Goal: Task Accomplishment & Management: Complete application form

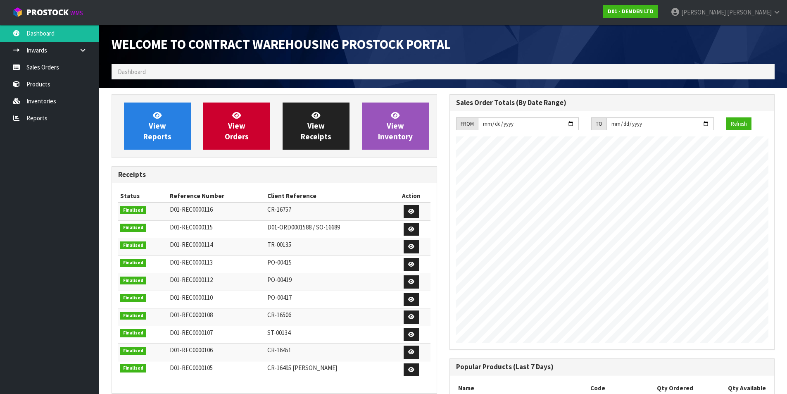
scroll to position [378, 338]
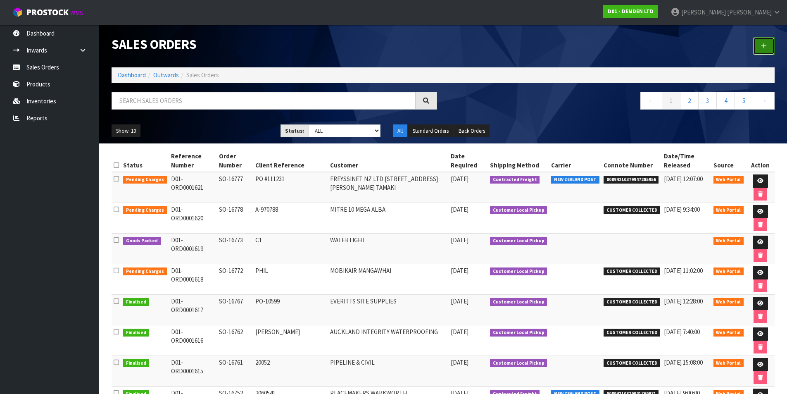
click at [767, 45] on link at bounding box center [763, 46] width 21 height 18
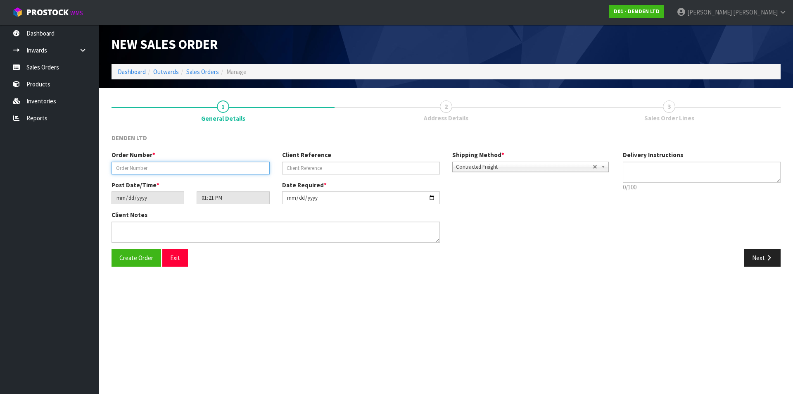
click at [174, 166] on input "text" at bounding box center [191, 168] width 158 height 13
type input "SO-16781"
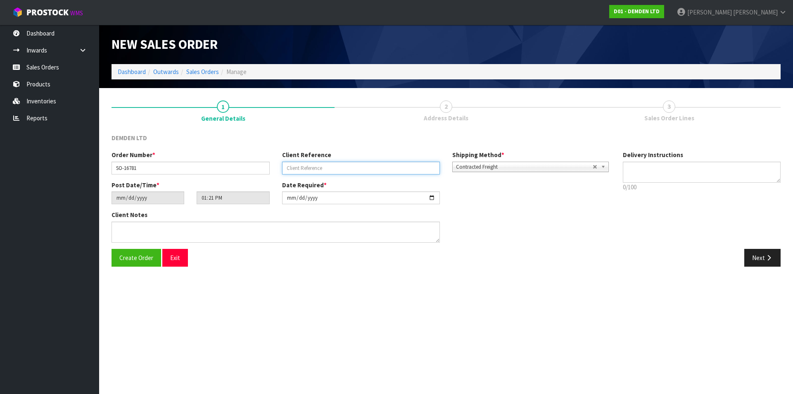
paste input "2067996"
type input "2067996"
click at [757, 255] on button "Next" at bounding box center [763, 258] width 36 height 18
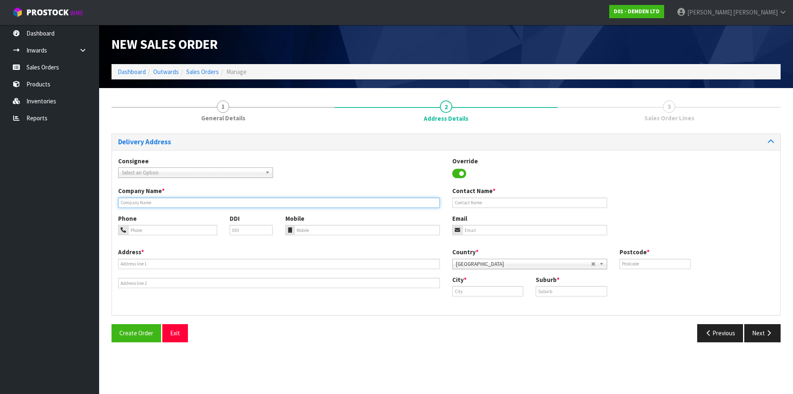
click at [212, 202] on input "text" at bounding box center [279, 202] width 322 height 10
type input "PLACEMAKERS [GEOGRAPHIC_DATA]"
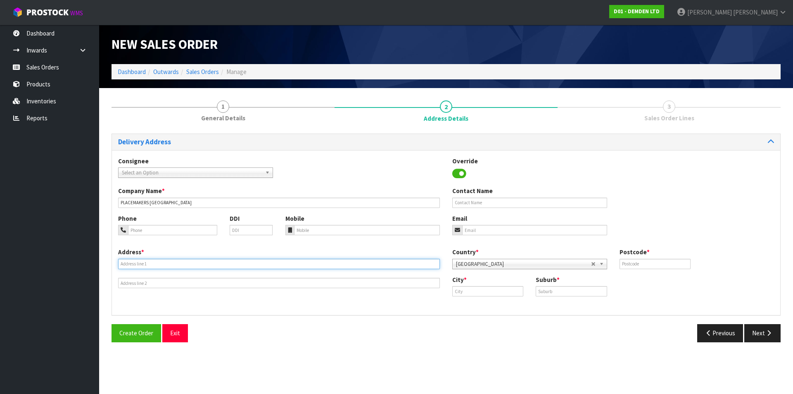
click at [197, 262] on input "text" at bounding box center [279, 264] width 322 height 10
type input "[STREET_ADDRESS]"
type input "0932"
click at [488, 305] on link "Auc kland" at bounding box center [485, 305] width 65 height 11
type input "[GEOGRAPHIC_DATA]"
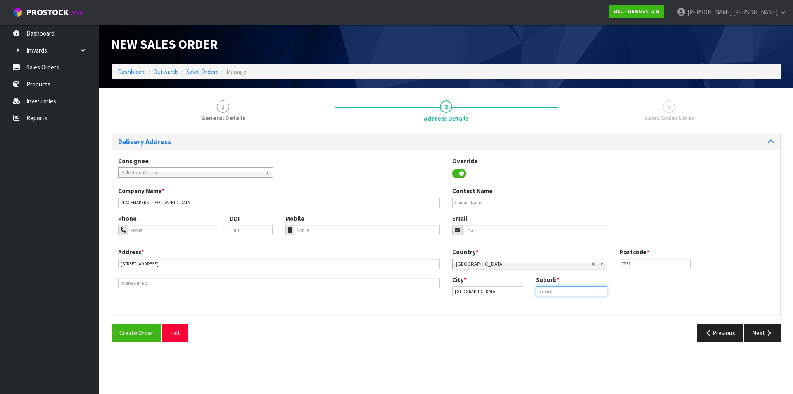
click at [557, 290] on input "text" at bounding box center [571, 291] width 71 height 10
type input "[GEOGRAPHIC_DATA]"
click at [759, 336] on button "Next" at bounding box center [763, 333] width 36 height 18
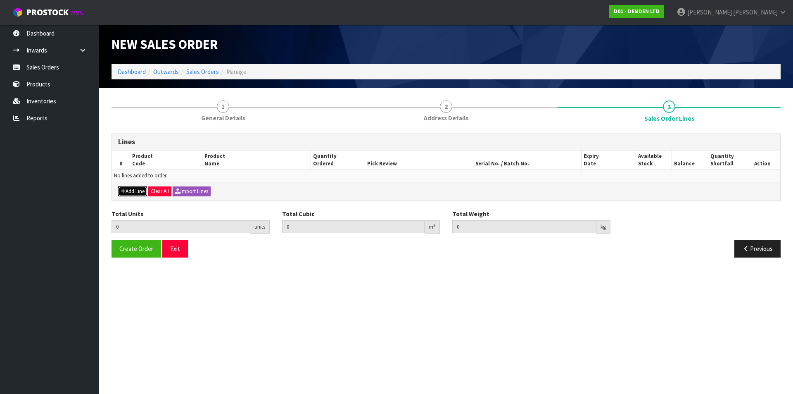
click at [143, 187] on button "Add Line" at bounding box center [132, 191] width 29 height 10
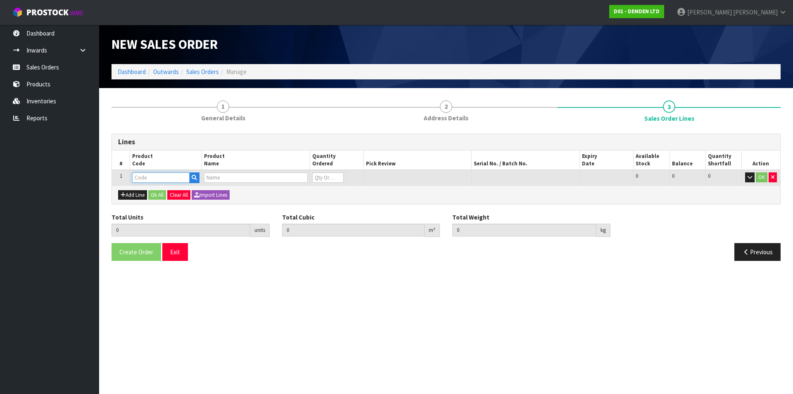
click at [143, 176] on input "text" at bounding box center [160, 177] width 57 height 10
type input "130020"
type input "0.000000"
type input "0.000"
type input "XYPEX CONCENTRATE 20KG"
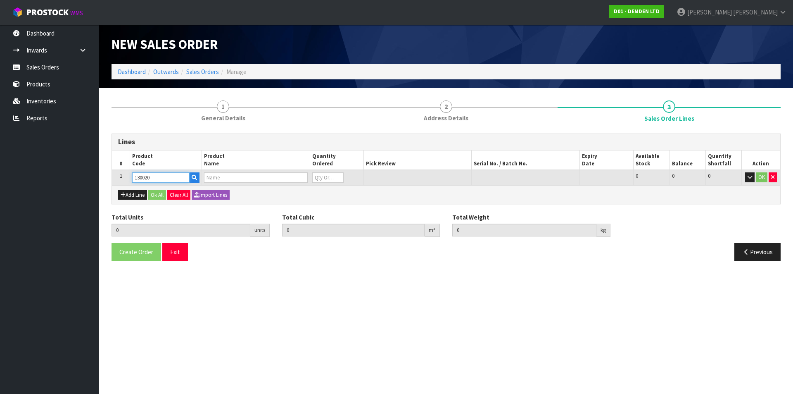
type input "0"
type input "130020"
type input "1"
type input "0.0369"
type input "20.9"
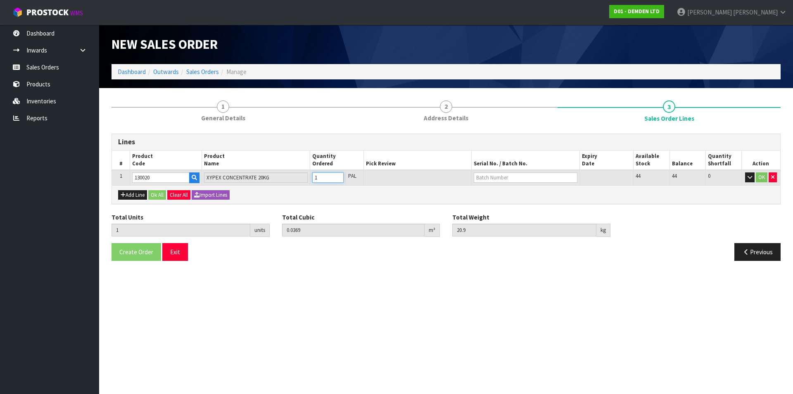
type input "1"
click at [339, 174] on input "1" at bounding box center [327, 177] width 31 height 10
type input "2"
type input "0.0738"
type input "41.8"
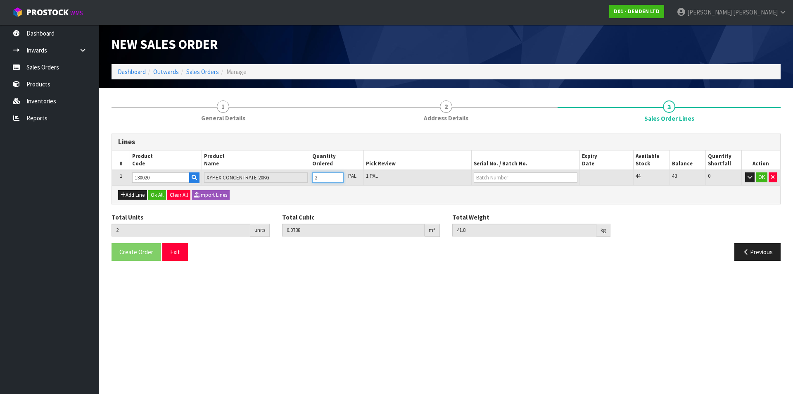
type input "2"
click at [339, 174] on input "2" at bounding box center [327, 177] width 31 height 10
click at [482, 182] on input "text" at bounding box center [525, 177] width 103 height 10
click at [485, 193] on link "02225AJ" at bounding box center [507, 191] width 65 height 11
type input "02225AJ"
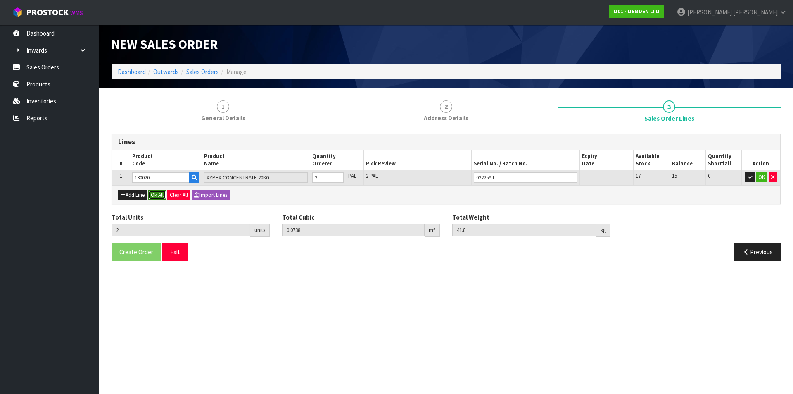
click at [156, 195] on button "Ok All" at bounding box center [157, 195] width 18 height 10
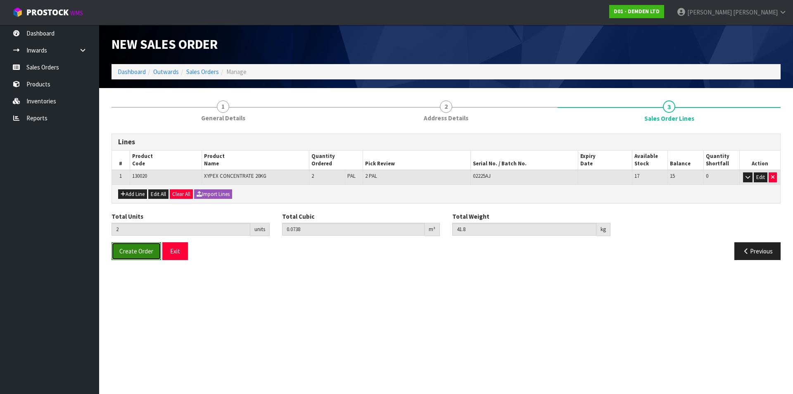
click at [144, 252] on span "Create Order" at bounding box center [136, 251] width 34 height 8
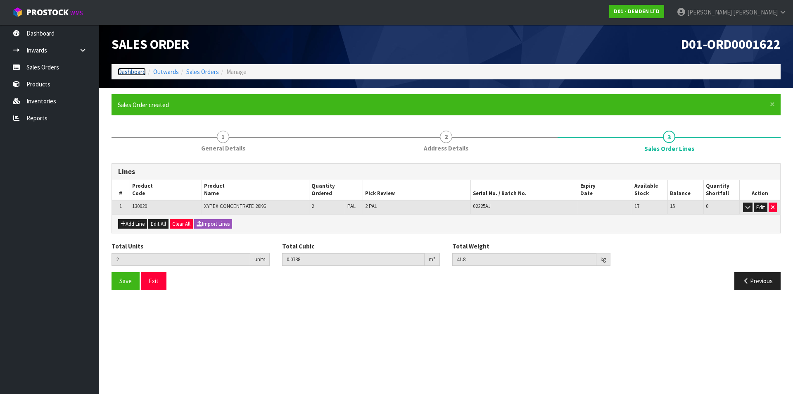
click at [132, 69] on link "Dashboard" at bounding box center [132, 72] width 28 height 8
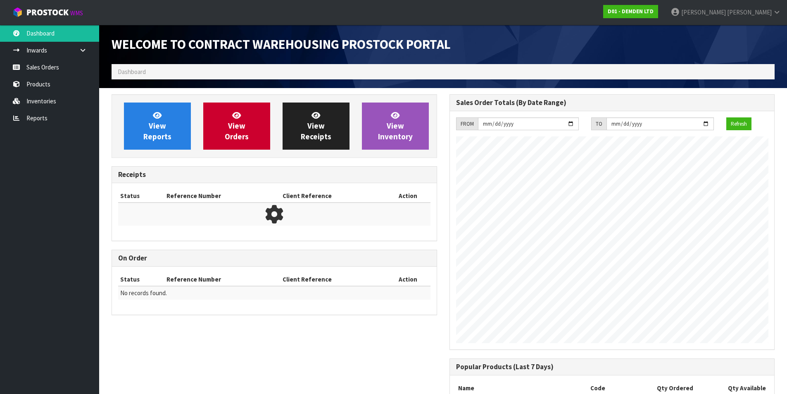
scroll to position [378, 338]
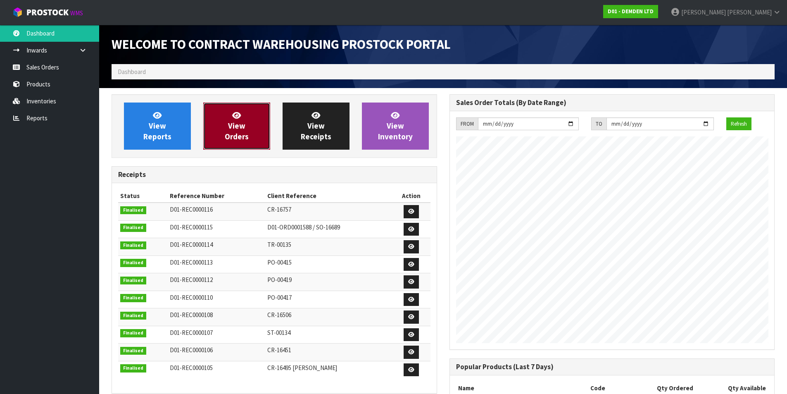
click at [224, 123] on link "View Orders" at bounding box center [236, 125] width 67 height 47
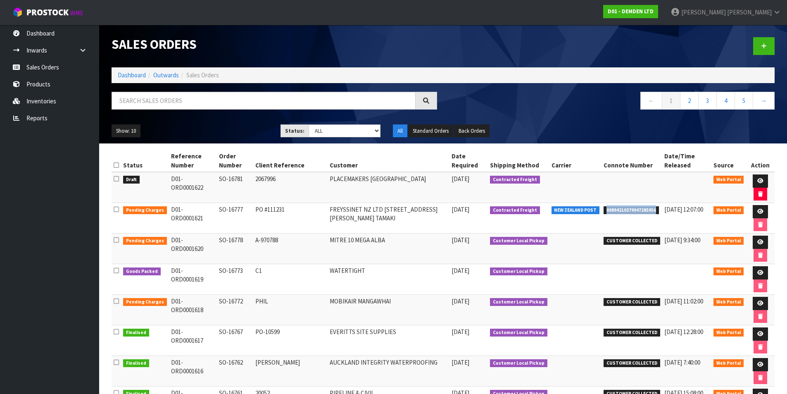
drag, startPoint x: 649, startPoint y: 208, endPoint x: 597, endPoint y: 205, distance: 52.1
click at [604, 205] on li "00894210379947285956" at bounding box center [632, 209] width 57 height 9
copy span "00894210379947285956"
